Goal: Task Accomplishment & Management: Manage account settings

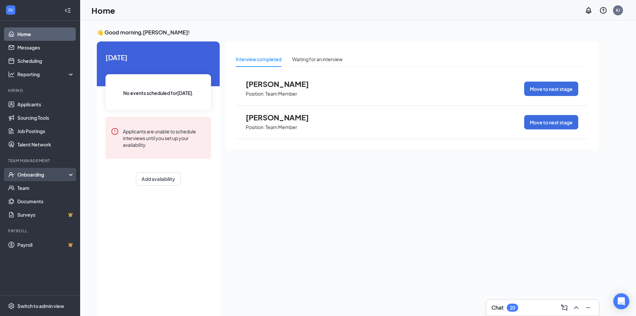
click at [37, 173] on div "Onboarding" at bounding box center [42, 174] width 51 height 7
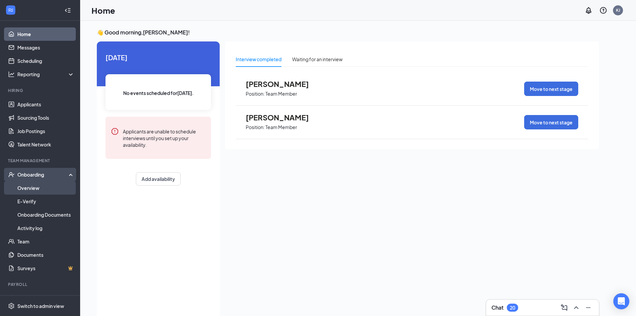
click at [33, 185] on link "Overview" at bounding box center [45, 187] width 57 height 13
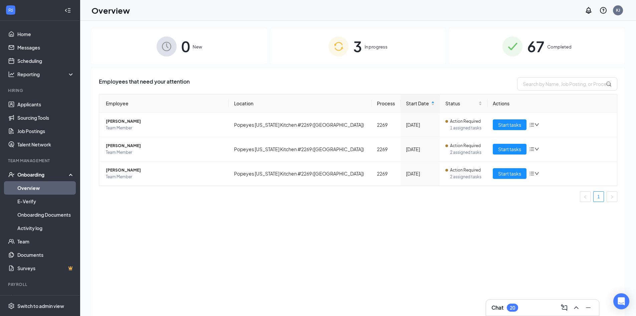
click at [490, 48] on div "67 Completed" at bounding box center [537, 46] width 176 height 35
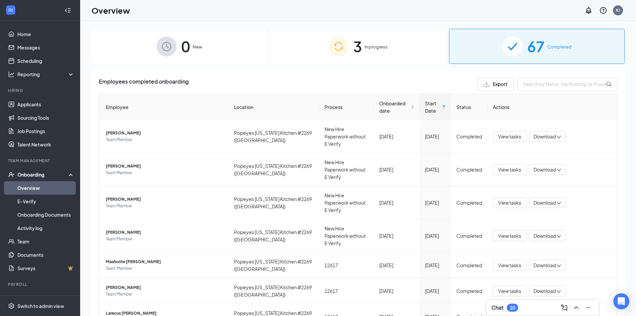
click at [360, 54] on div "3 In progress" at bounding box center [359, 46] width 176 height 35
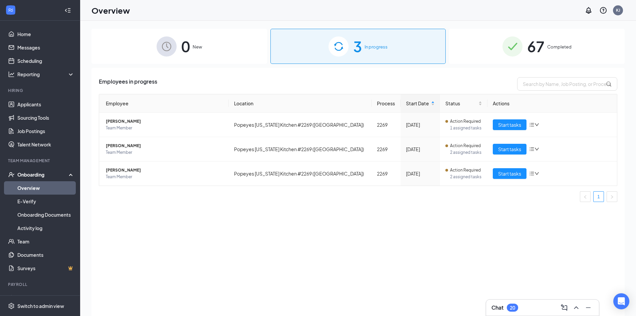
click at [501, 40] on div "67 Completed" at bounding box center [537, 46] width 176 height 35
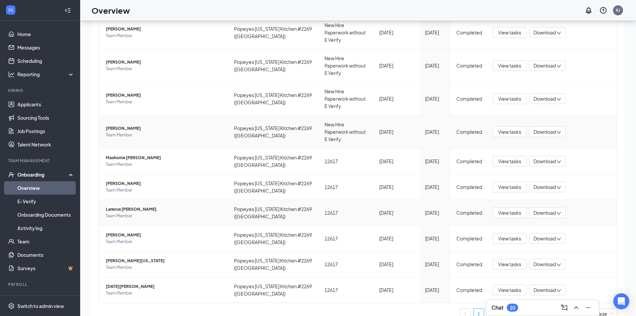
scroll to position [30, 0]
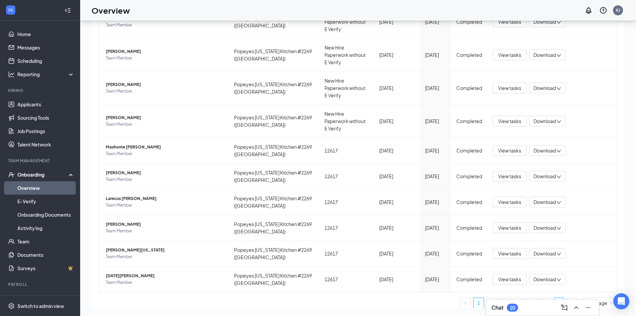
click at [554, 298] on link "7" at bounding box center [559, 303] width 10 height 10
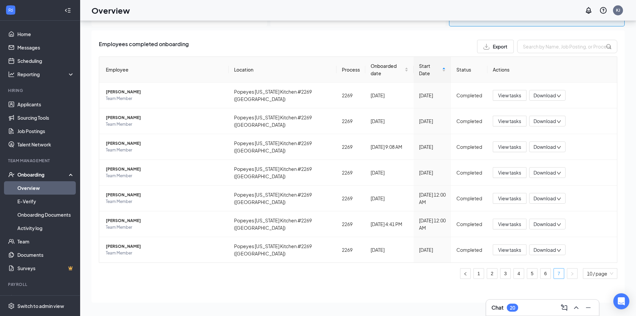
scroll to position [7, 0]
click at [121, 246] on span "[PERSON_NAME]" at bounding box center [165, 246] width 118 height 7
